Goal: Check status

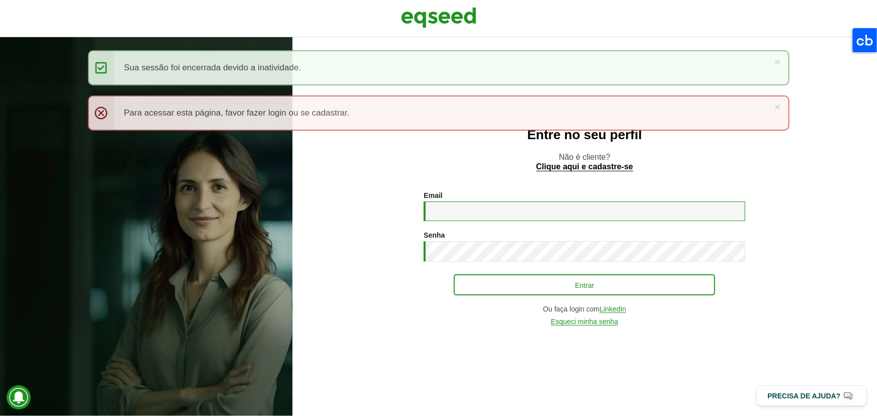
type input "**********"
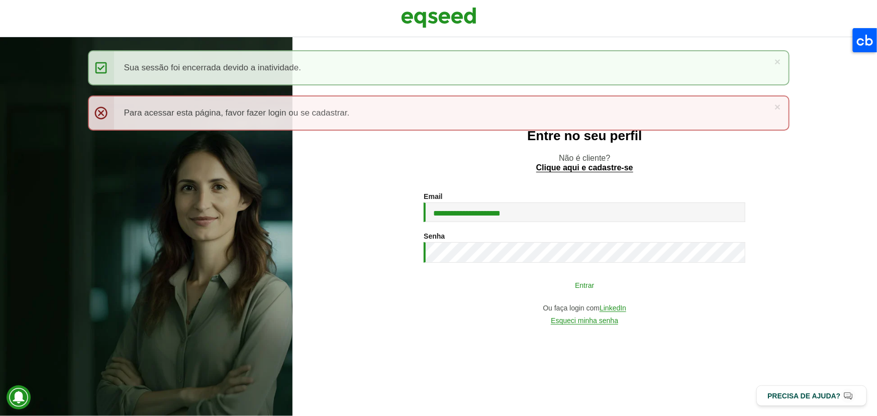
click at [528, 282] on button "Entrar" at bounding box center [584, 285] width 261 height 19
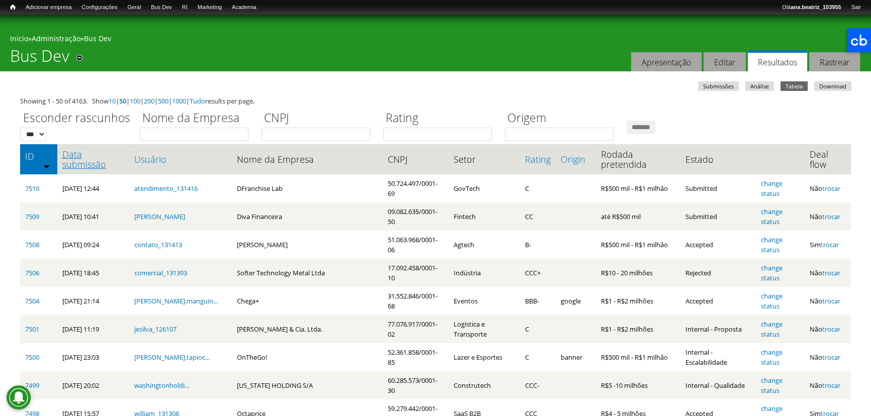
click at [75, 160] on link "Data submissão" at bounding box center [93, 159] width 62 height 20
